Goal: Contribute content

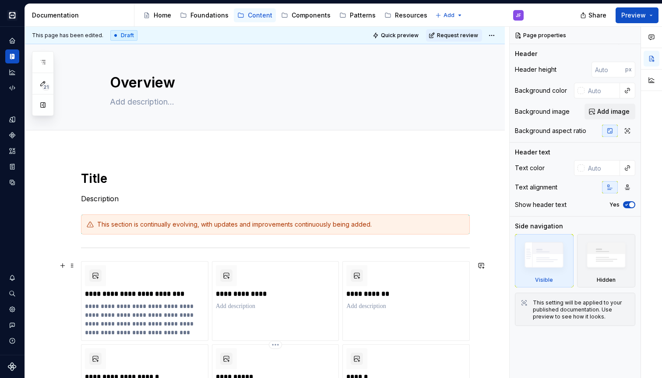
scroll to position [0, 0]
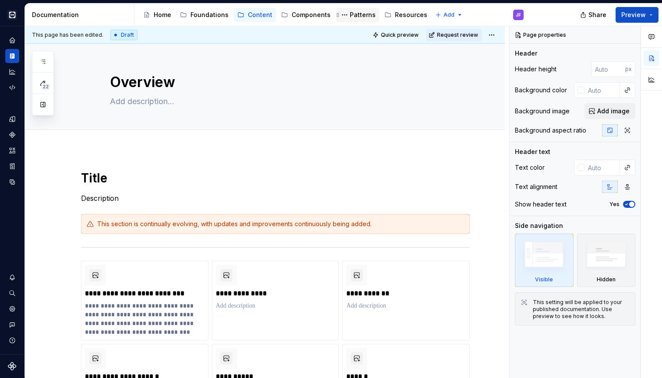
click at [350, 14] on div "Patterns" at bounding box center [363, 15] width 26 height 9
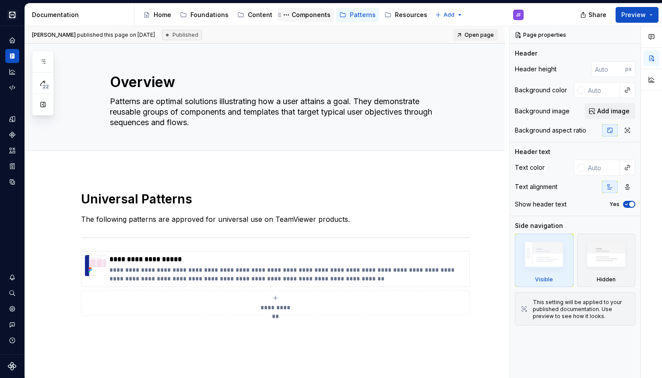
click at [301, 13] on div "Components" at bounding box center [311, 15] width 39 height 9
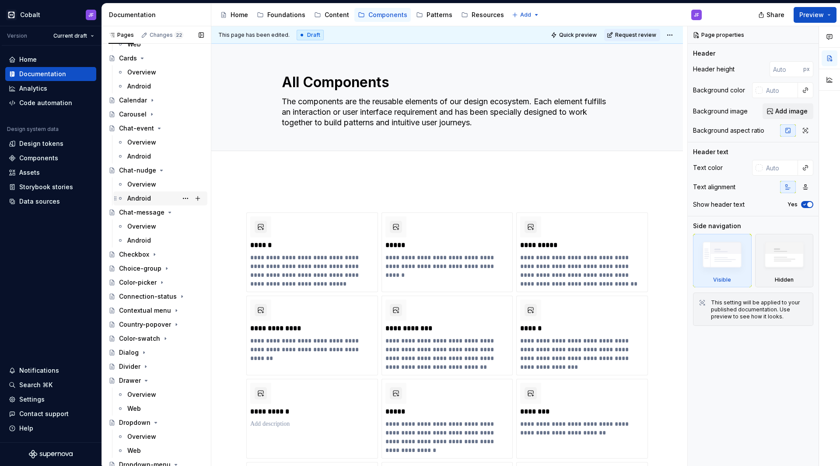
scroll to position [437, 0]
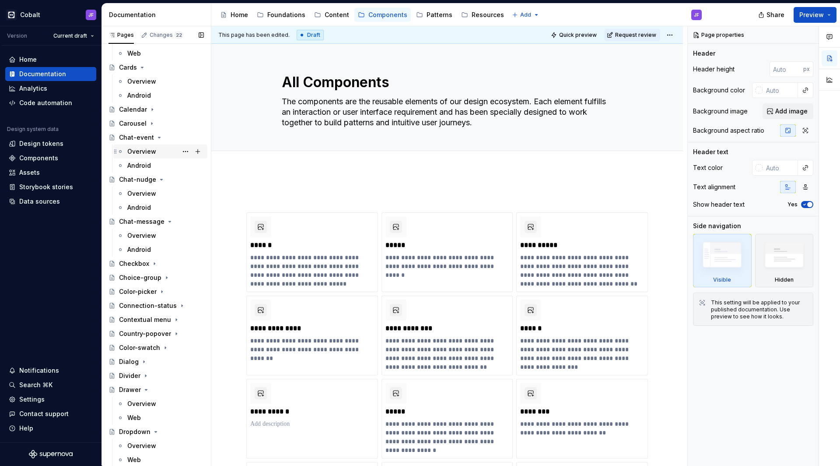
click at [152, 150] on div "Overview" at bounding box center [141, 151] width 29 height 9
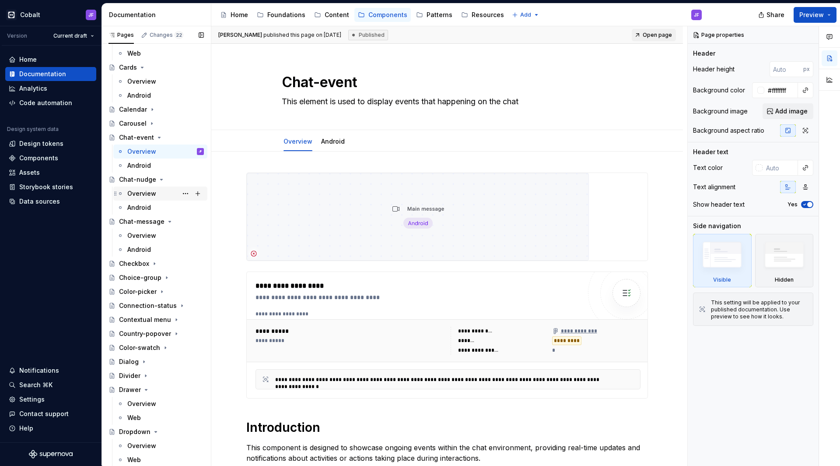
click at [151, 195] on div "Overview" at bounding box center [141, 193] width 29 height 9
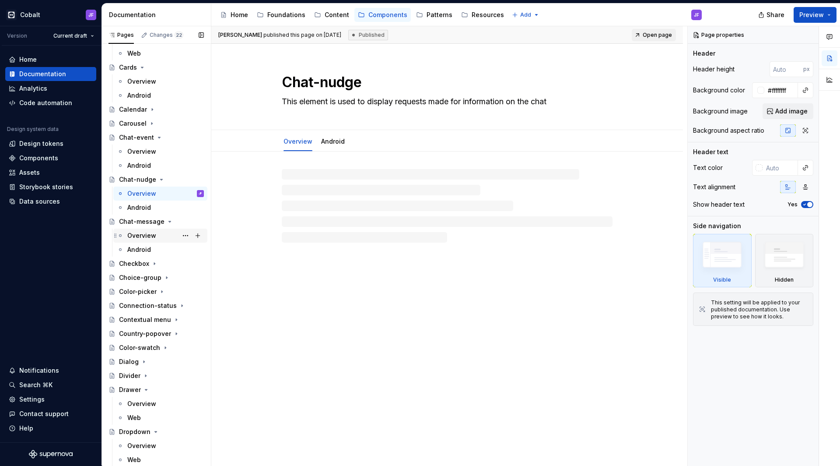
click at [148, 235] on div "Overview" at bounding box center [141, 235] width 29 height 9
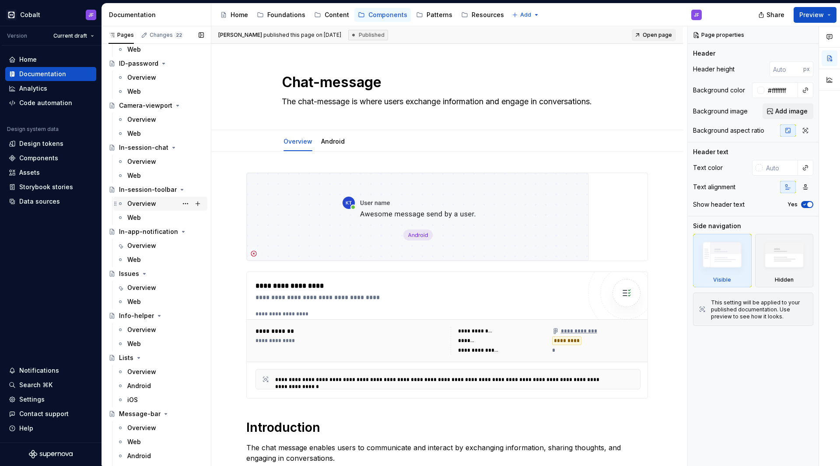
scroll to position [1225, 0]
click at [150, 173] on div "Web" at bounding box center [165, 176] width 77 height 12
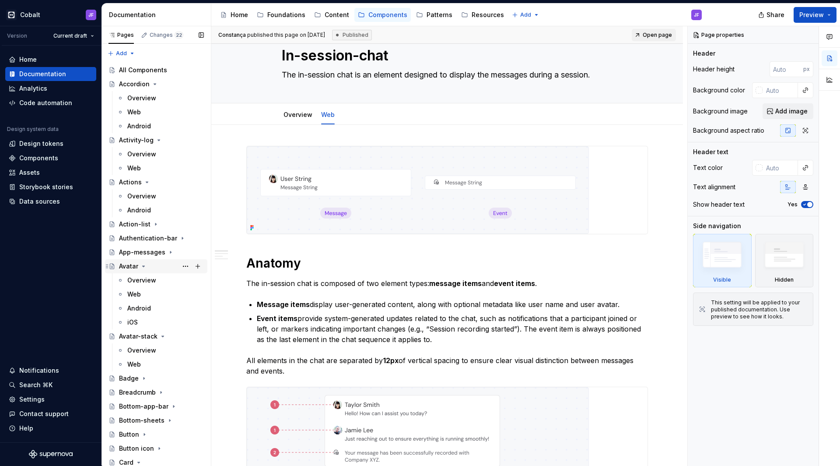
click at [135, 260] on div "Avatar" at bounding box center [161, 266] width 85 height 12
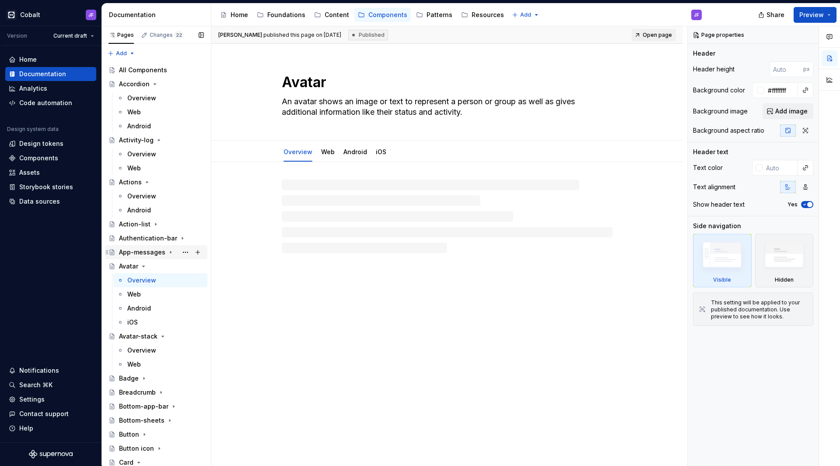
click at [138, 249] on div "App-messages" at bounding box center [142, 252] width 46 height 9
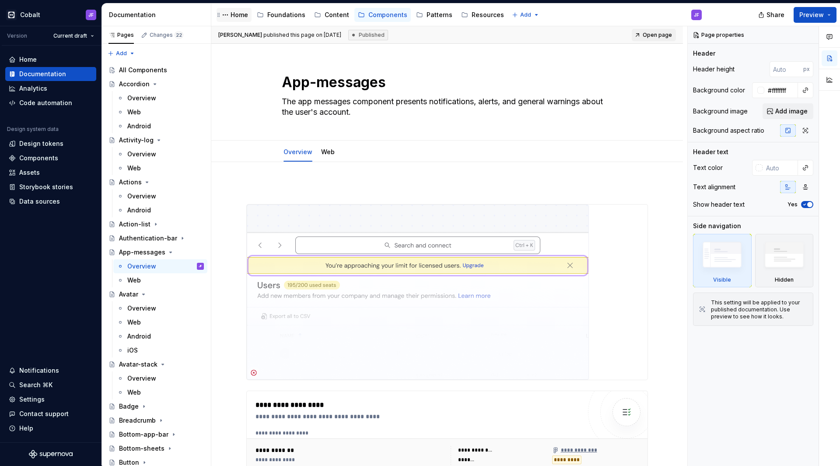
click at [235, 14] on div "Home" at bounding box center [240, 15] width 18 height 9
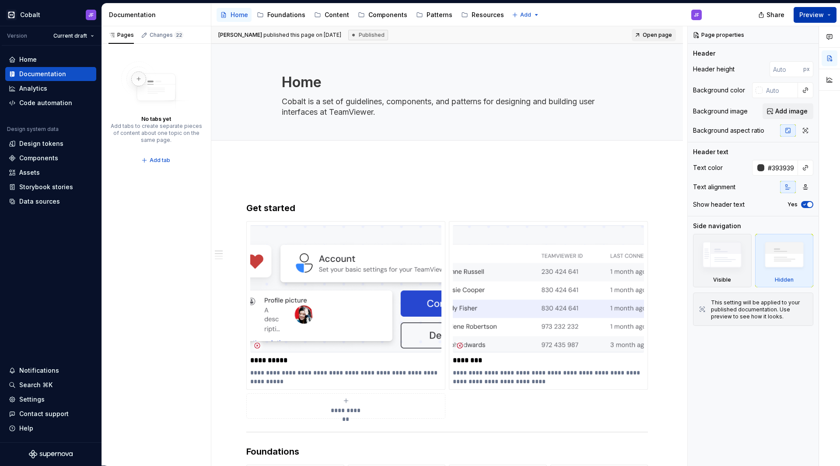
click at [661, 16] on span "Preview" at bounding box center [812, 15] width 25 height 9
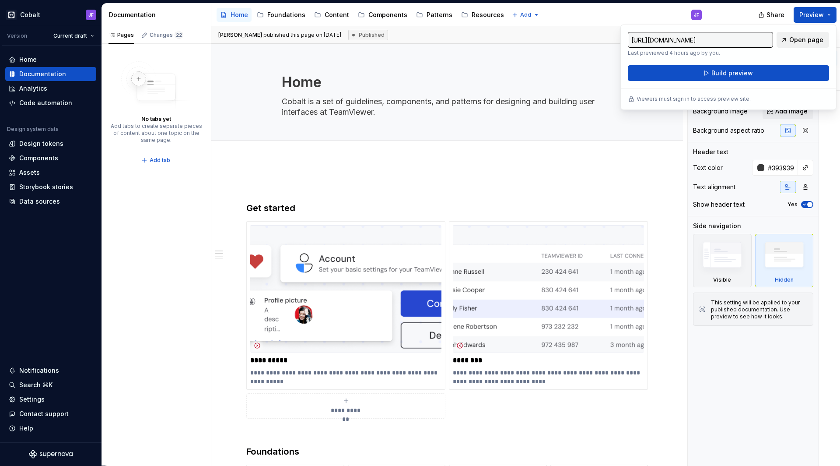
click at [661, 39] on span "Open page" at bounding box center [807, 39] width 34 height 9
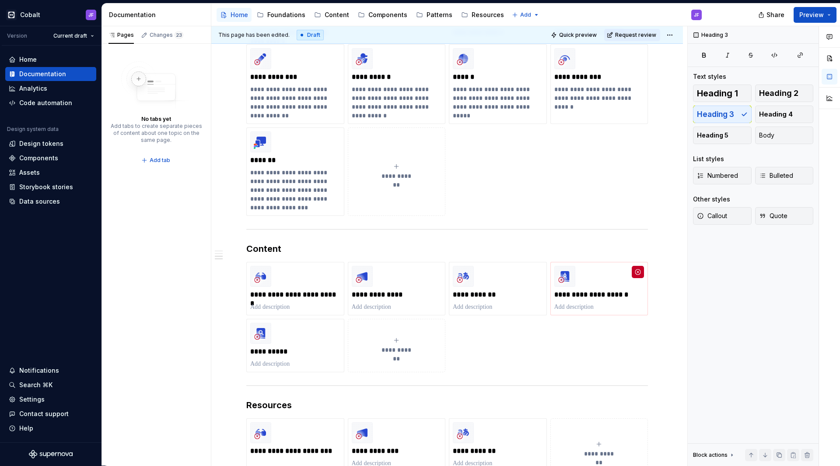
scroll to position [483, 0]
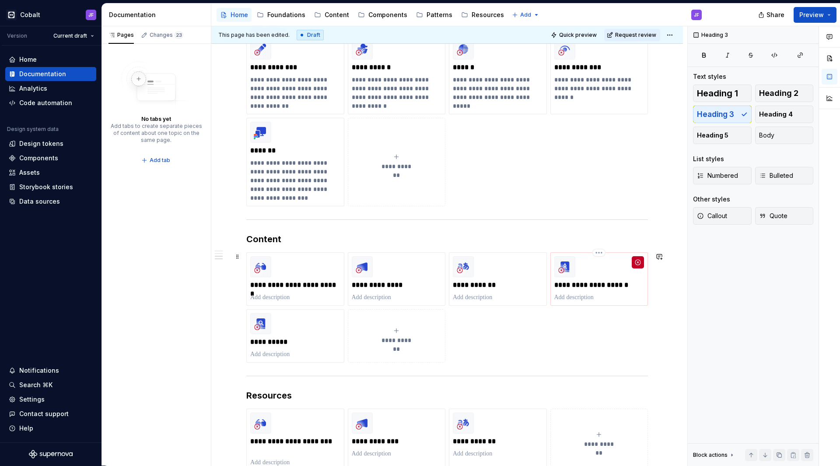
click at [583, 284] on p "**********" at bounding box center [600, 285] width 90 height 9
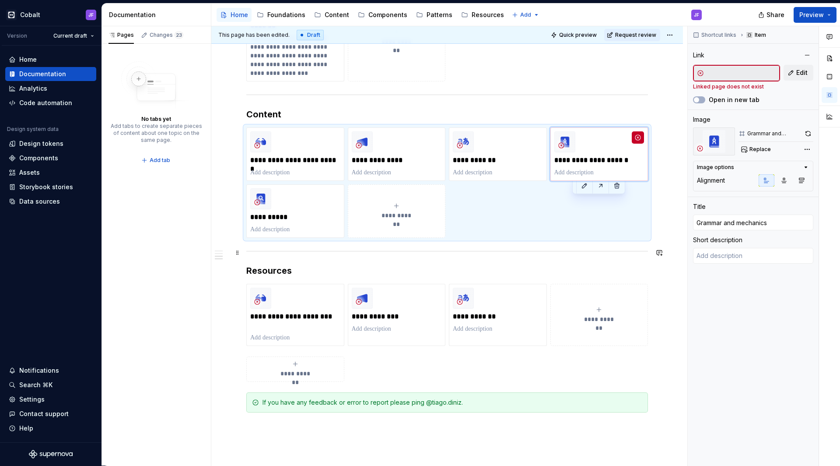
scroll to position [538, 0]
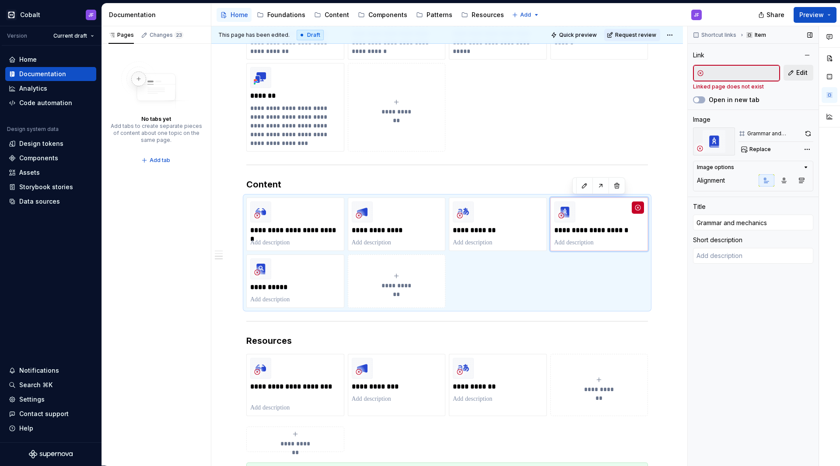
click at [661, 70] on button "Edit" at bounding box center [799, 73] width 30 height 16
type textarea "*"
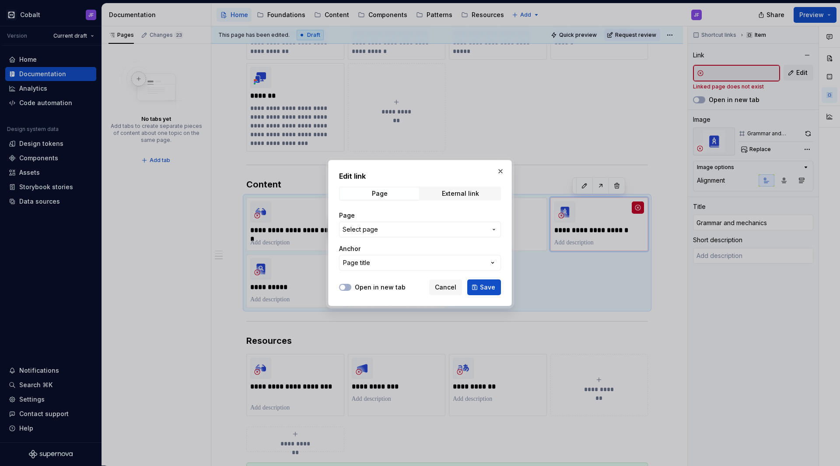
click at [432, 235] on button "Select page" at bounding box center [420, 229] width 162 height 16
click at [441, 231] on div "Edit link Page External link Page Select page Anchor Page title Open in new tab…" at bounding box center [420, 233] width 840 height 466
click at [447, 230] on span "Select page" at bounding box center [415, 229] width 144 height 9
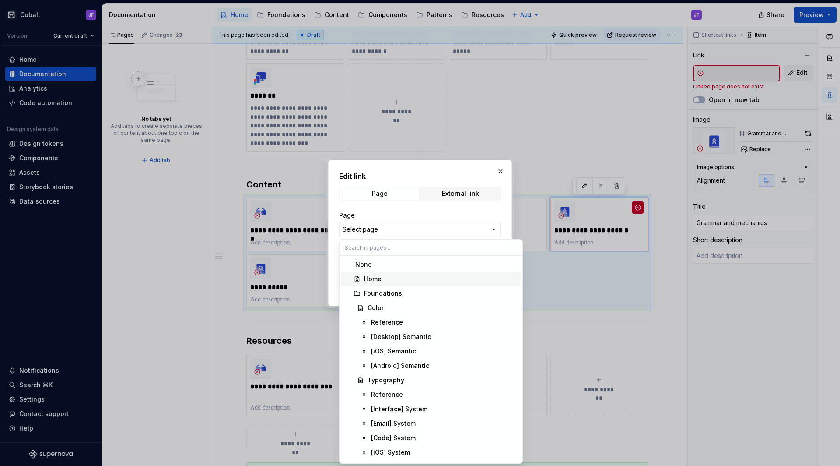
scroll to position [0, 0]
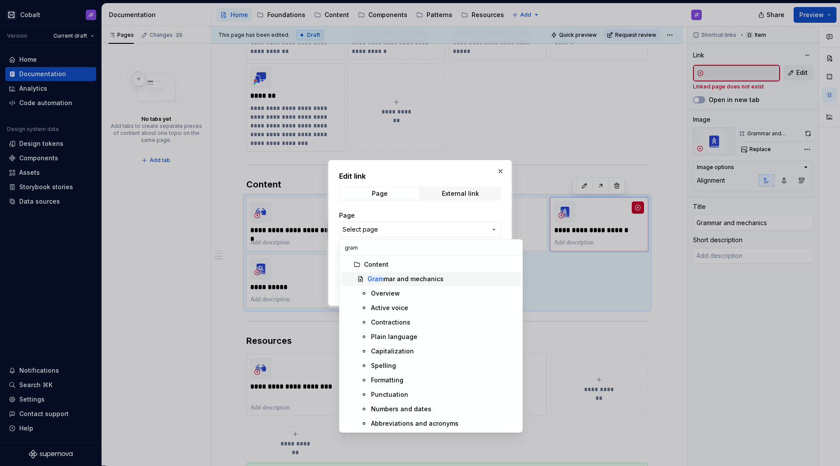
type input "gram"
click at [439, 279] on div "Gram mar and mechanics" at bounding box center [406, 278] width 76 height 9
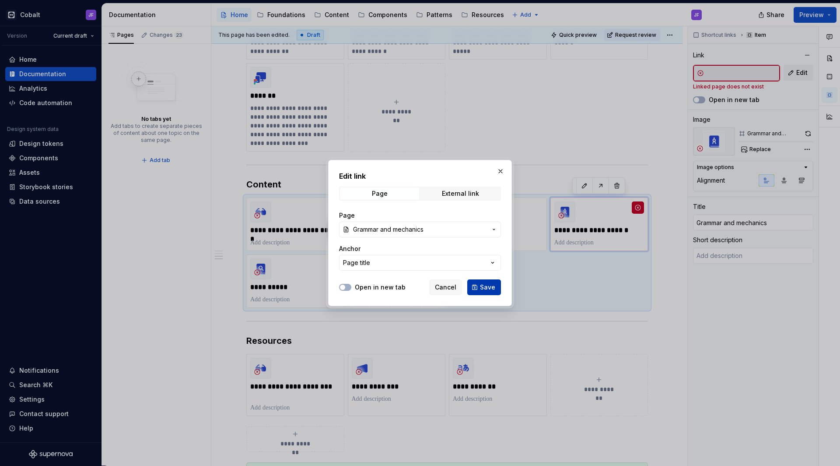
click at [478, 287] on button "Save" at bounding box center [484, 287] width 34 height 16
type textarea "*"
type input "Grammar and mechanics"
